Goal: Information Seeking & Learning: Learn about a topic

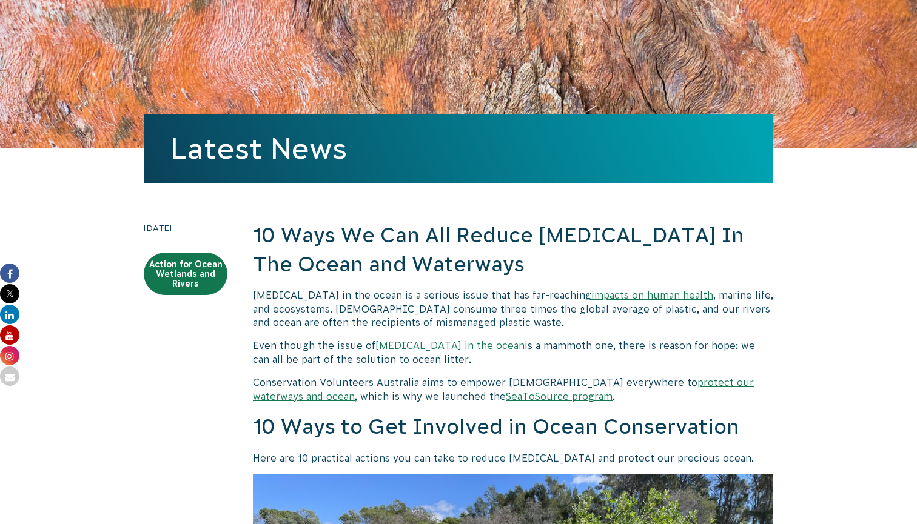
scroll to position [87, 0]
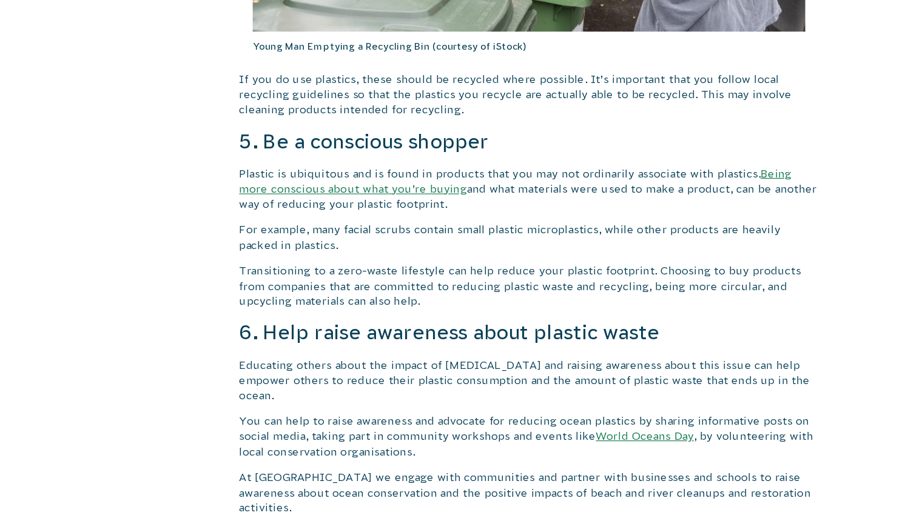
scroll to position [2888, 0]
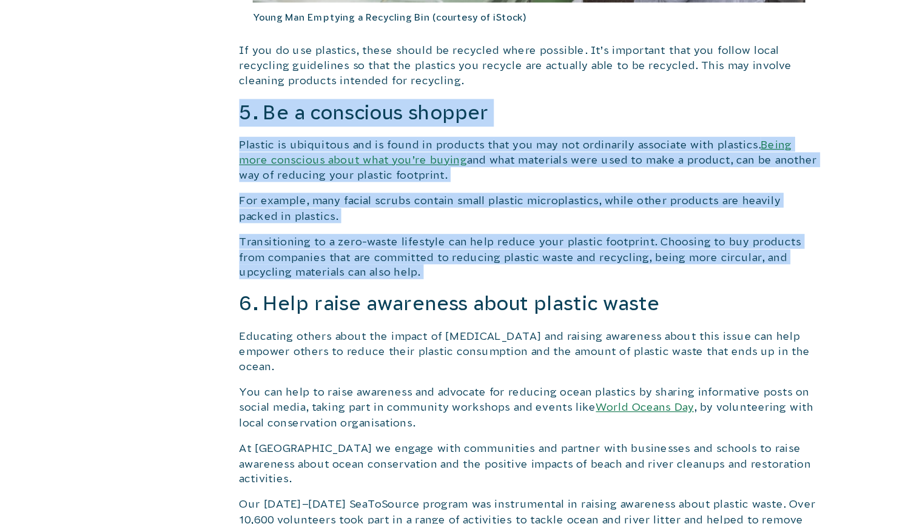
drag, startPoint x: 216, startPoint y: 87, endPoint x: 218, endPoint y: 240, distance: 152.8
click at [253, 240] on div "10 Ways We Can All Reduce [MEDICAL_DATA] In The Ocean and Waterways [MEDICAL_DA…" at bounding box center [513, 290] width 520 height 5752
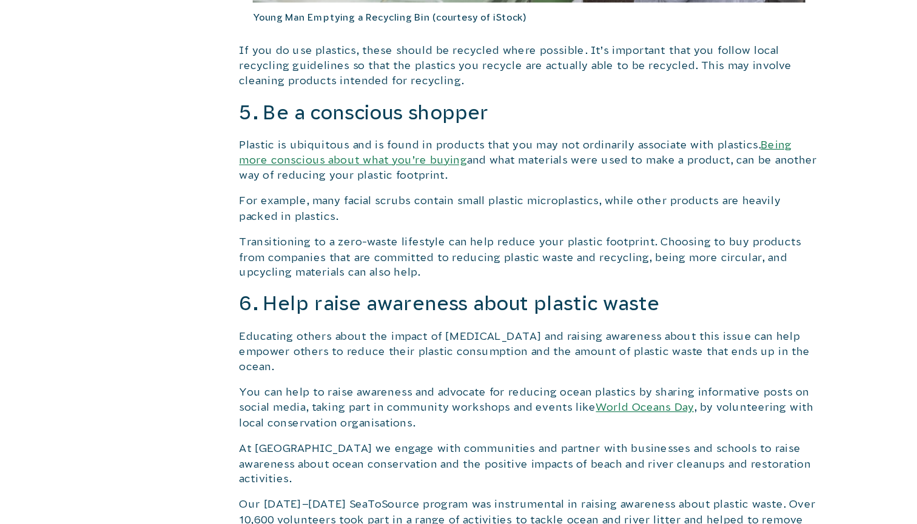
click at [279, 264] on p "Transitioning to a zero-waste lifestyle can help reduce your plastic footprint.…" at bounding box center [513, 284] width 520 height 41
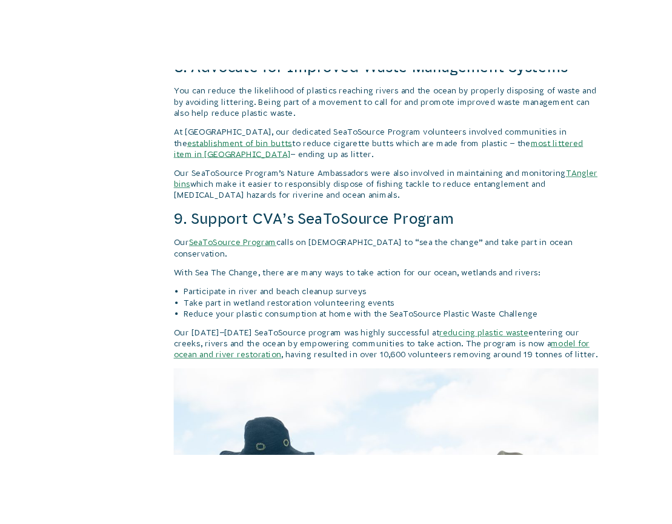
scroll to position [4284, 0]
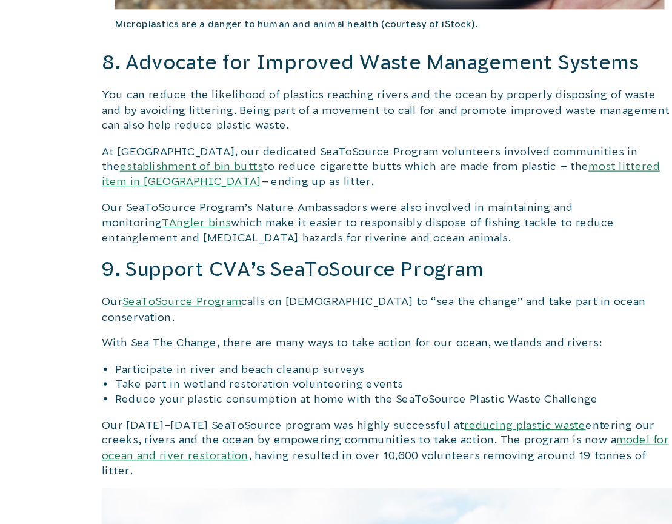
click at [247, 247] on link "TAngler bins" at bounding box center [217, 252] width 62 height 11
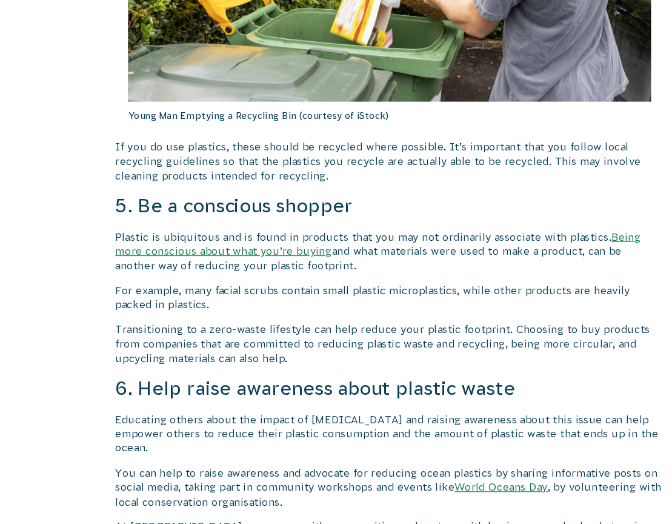
scroll to position [2888, 0]
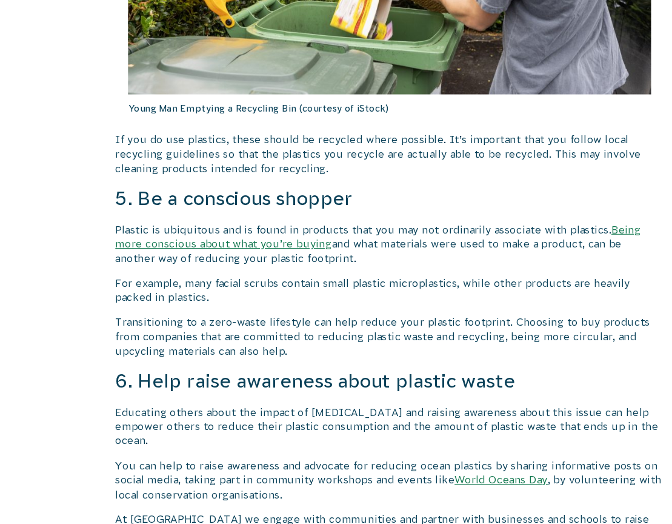
click at [612, 239] on p "Plastic is ubiquitous and is found in products that you may not ordinarily asso…" at bounding box center [391, 259] width 518 height 41
